Goal: Information Seeking & Learning: Learn about a topic

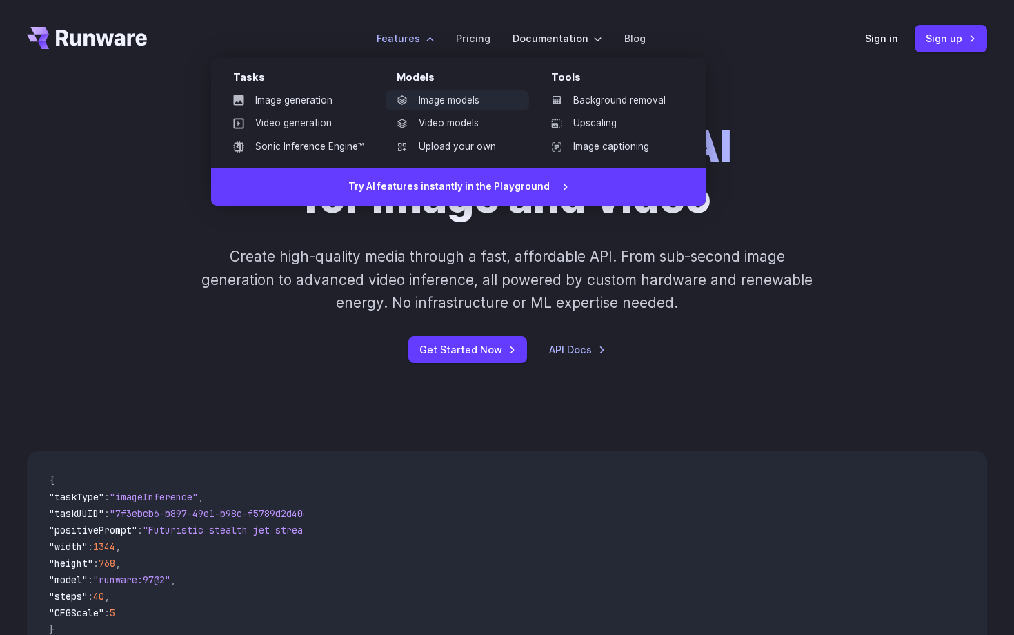
click at [448, 102] on link "Image models" at bounding box center [457, 100] width 143 height 21
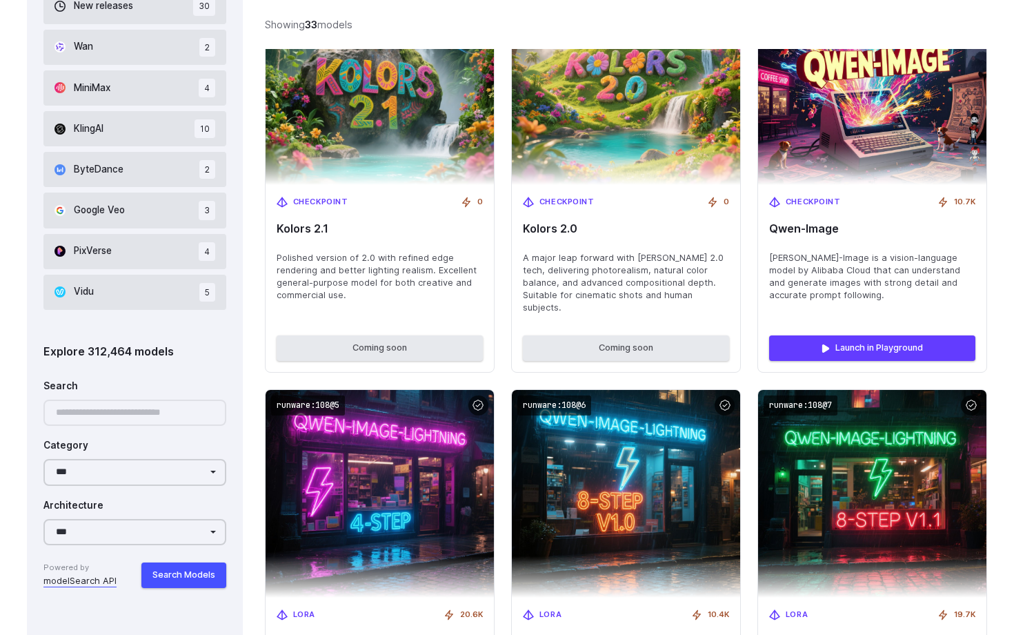
scroll to position [951, 0]
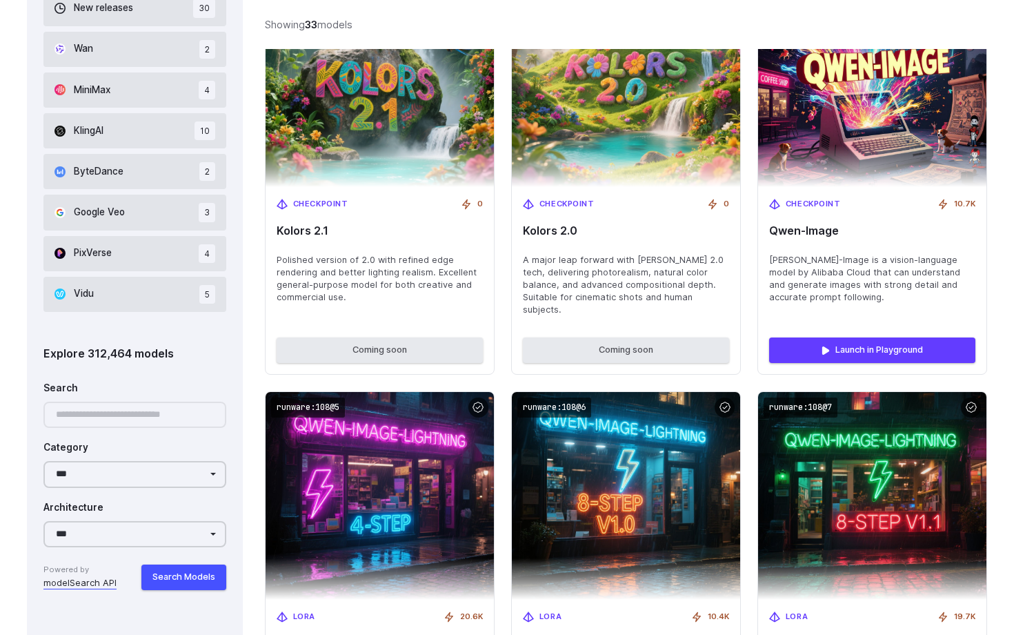
click at [193, 402] on div at bounding box center [134, 414] width 183 height 27
click at [161, 419] on div at bounding box center [134, 414] width 183 height 27
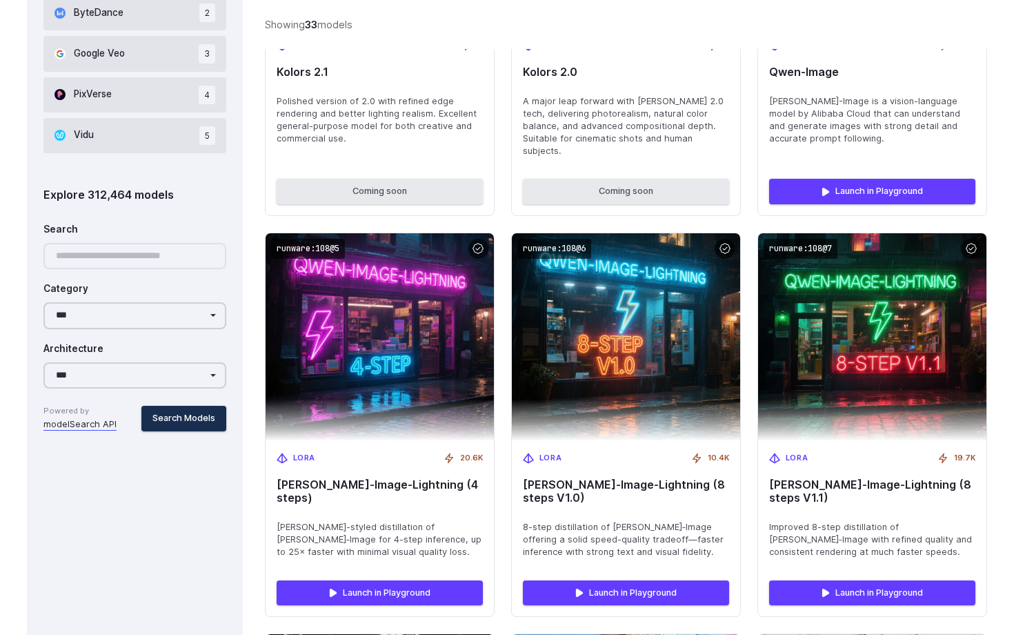
click at [203, 408] on button "Search Models" at bounding box center [183, 418] width 85 height 25
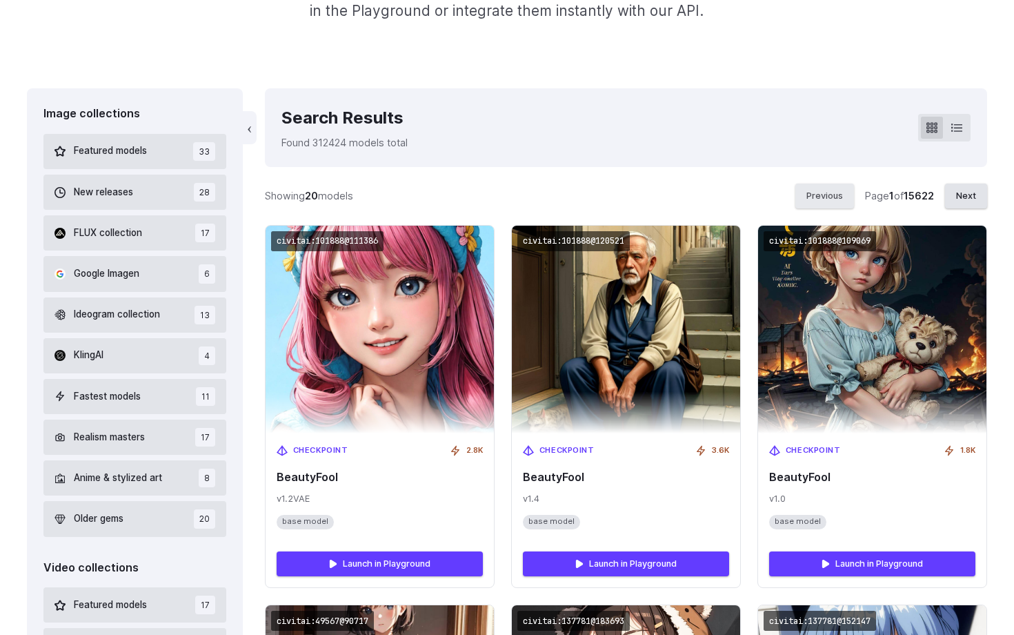
scroll to position [0, 0]
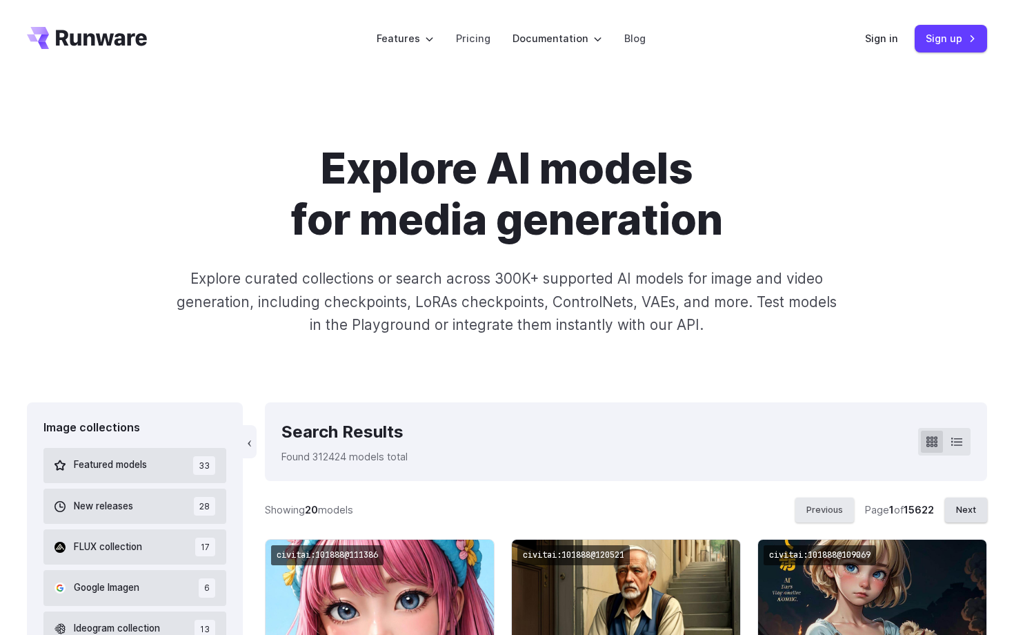
click at [907, 36] on div "Sign in Sign up" at bounding box center [926, 38] width 122 height 27
click at [896, 38] on link "Sign in" at bounding box center [881, 38] width 33 height 16
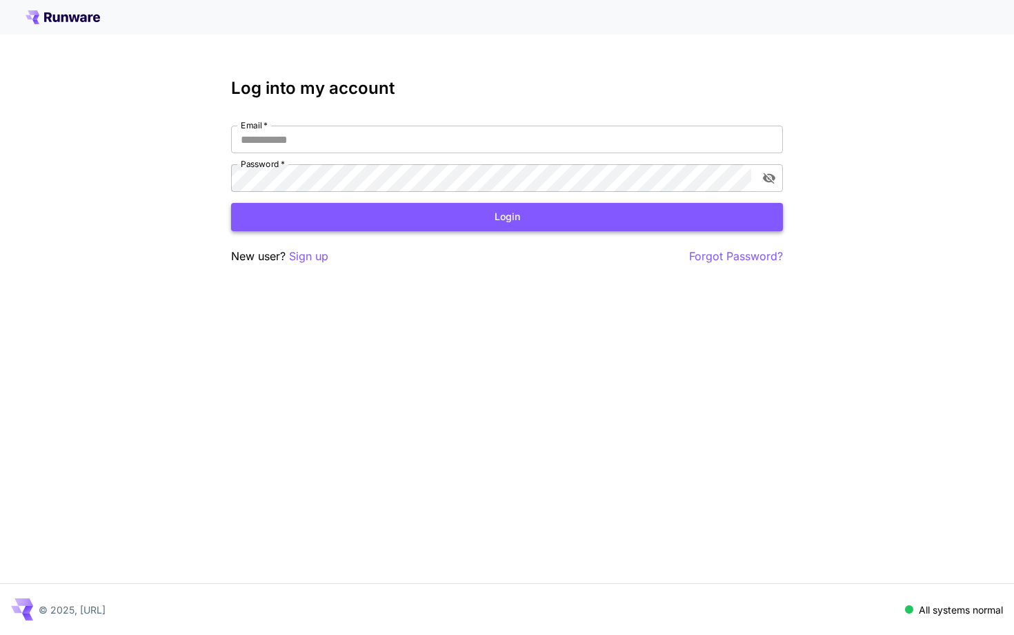
type input "**********"
click at [550, 215] on button "Login" at bounding box center [507, 217] width 552 height 28
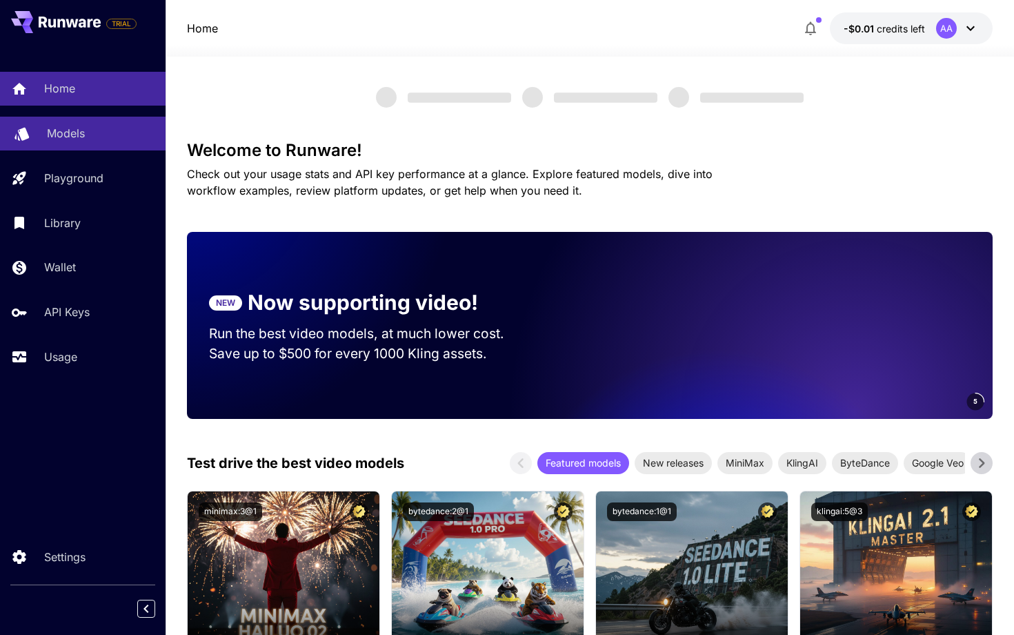
click at [142, 144] on link "Models" at bounding box center [83, 134] width 166 height 34
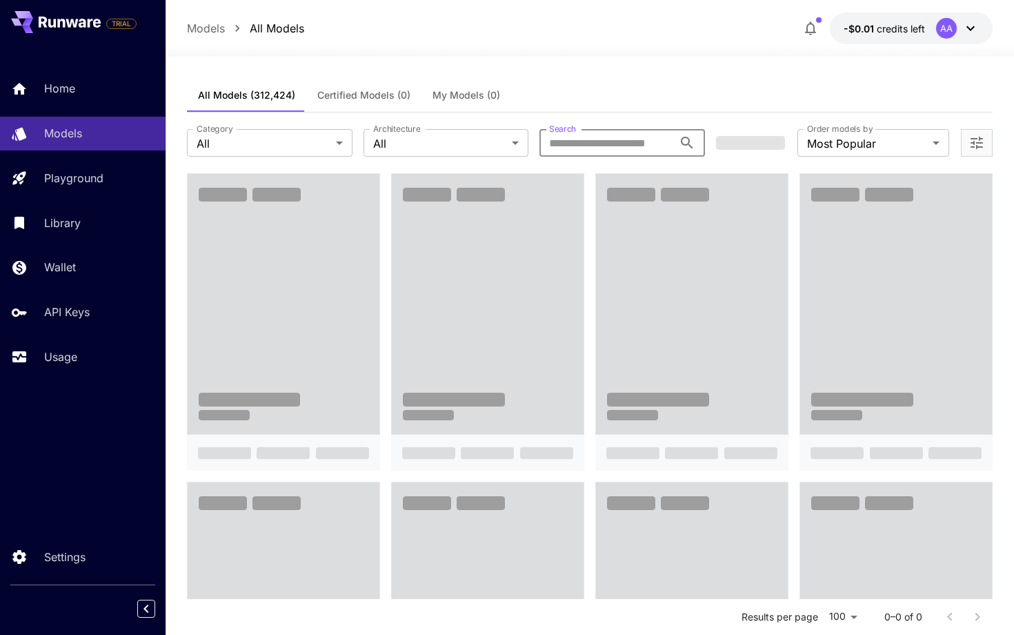
click at [626, 144] on input "Search" at bounding box center [606, 143] width 134 height 28
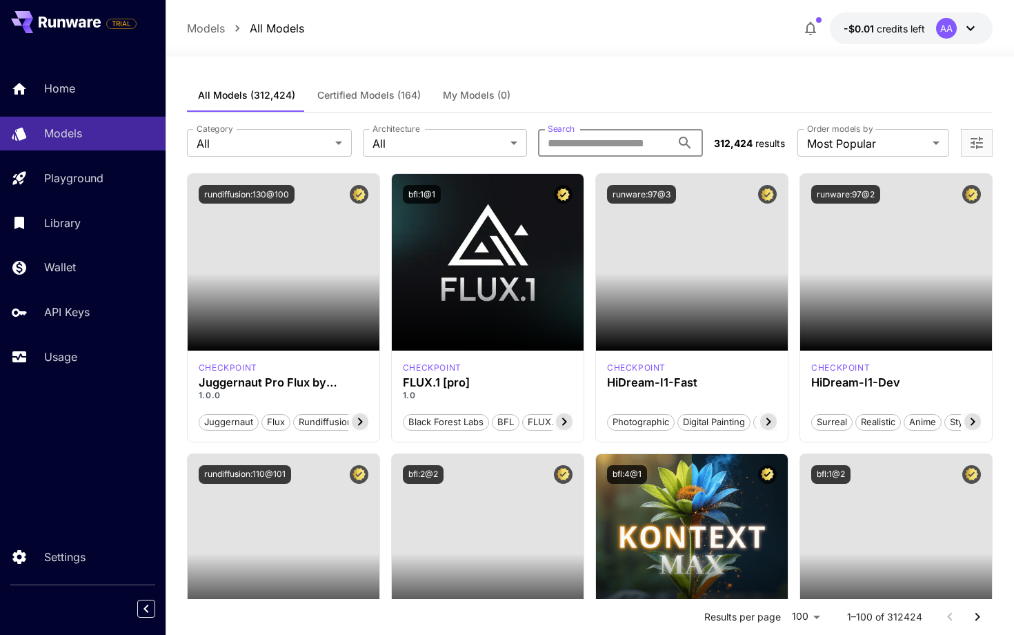
paste input "*******"
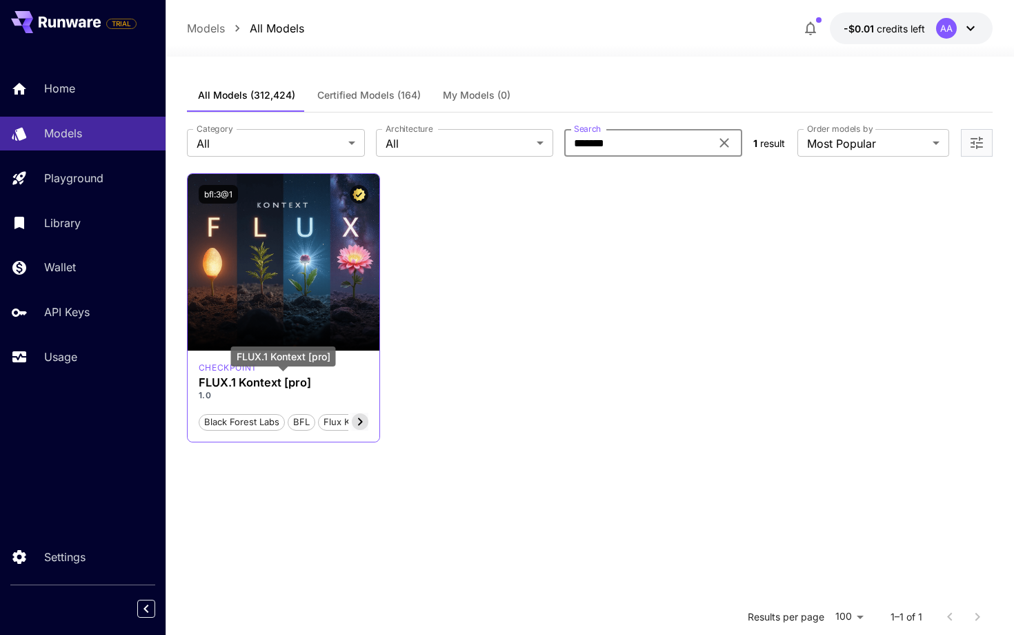
type input "*******"
click at [277, 384] on h3 "FLUX.1 Kontext [pro]" at bounding box center [284, 382] width 170 height 13
click at [272, 383] on h3 "FLUX.1 Kontext [pro]" at bounding box center [284, 382] width 170 height 13
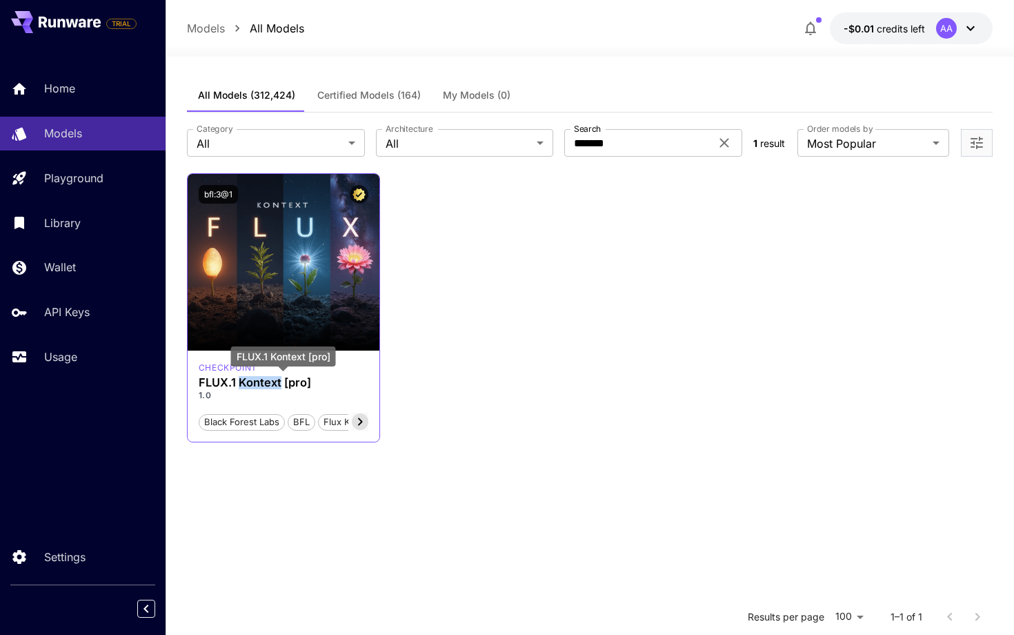
drag, startPoint x: 272, startPoint y: 383, endPoint x: 257, endPoint y: 384, distance: 15.2
click at [257, 384] on h3 "FLUX.1 Kontext [pro]" at bounding box center [284, 382] width 170 height 13
